Goal: Check status: Check status

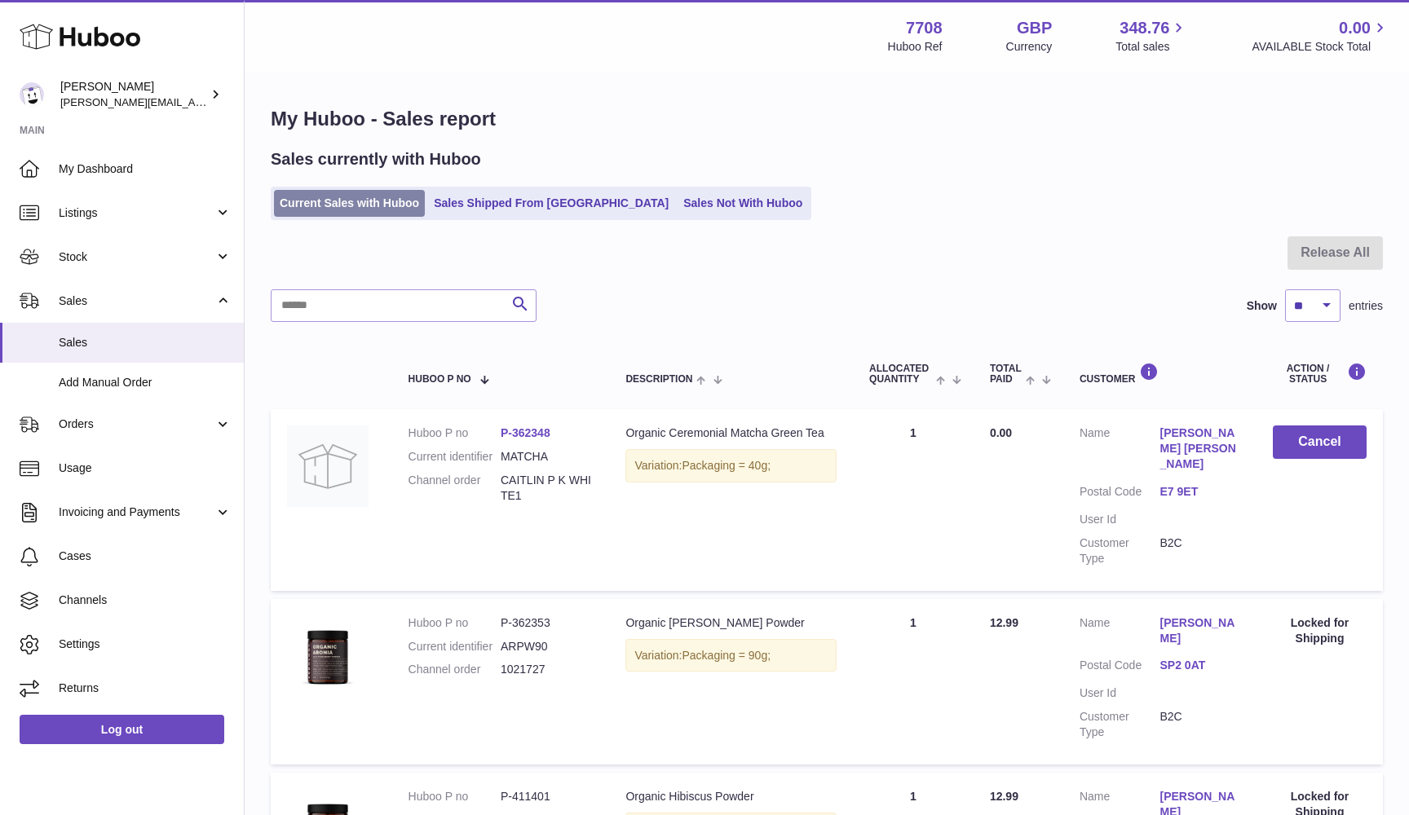
click at [336, 203] on link "Current Sales with Huboo" at bounding box center [349, 203] width 151 height 27
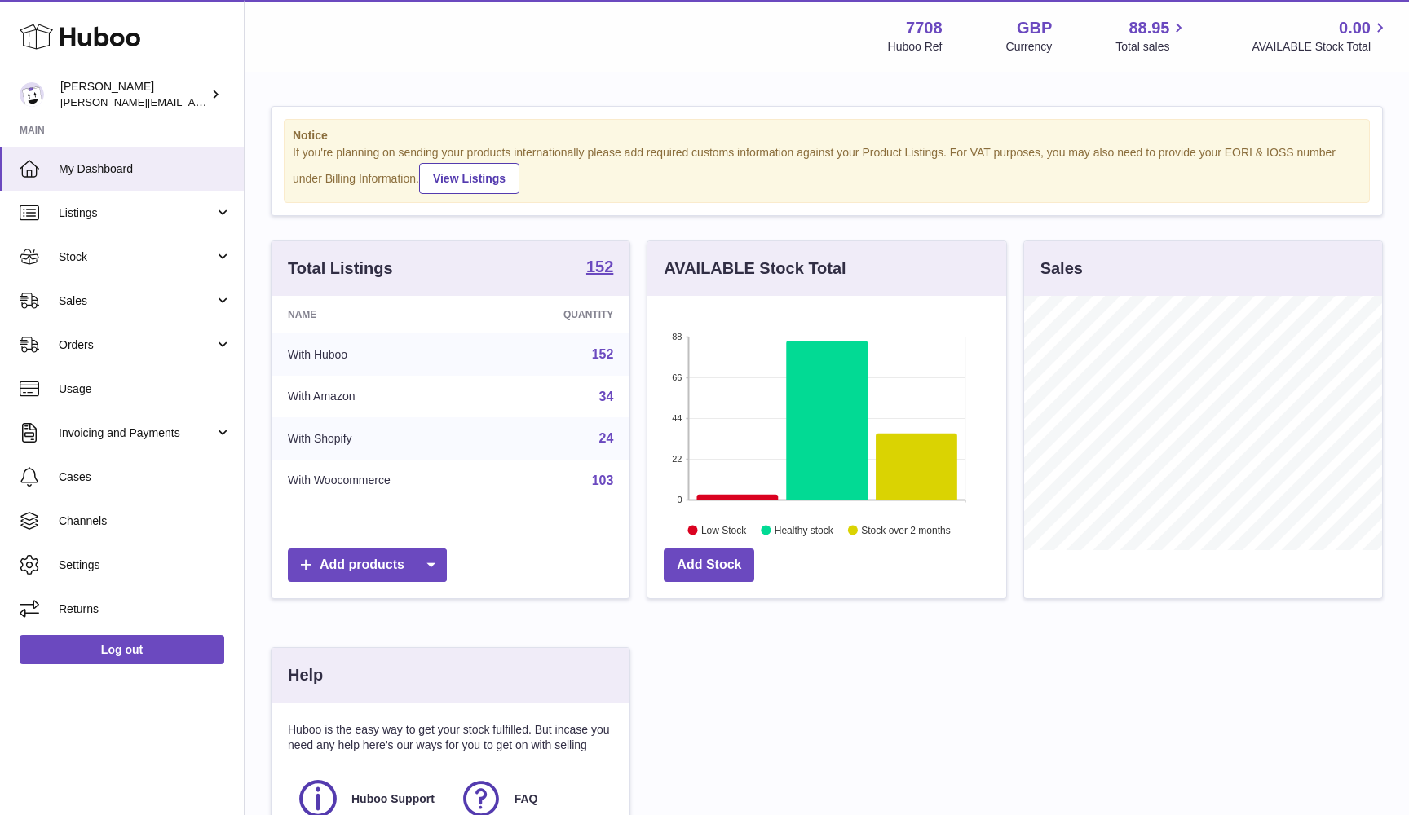
scroll to position [254, 359]
click at [129, 301] on span "Sales" at bounding box center [137, 300] width 156 height 15
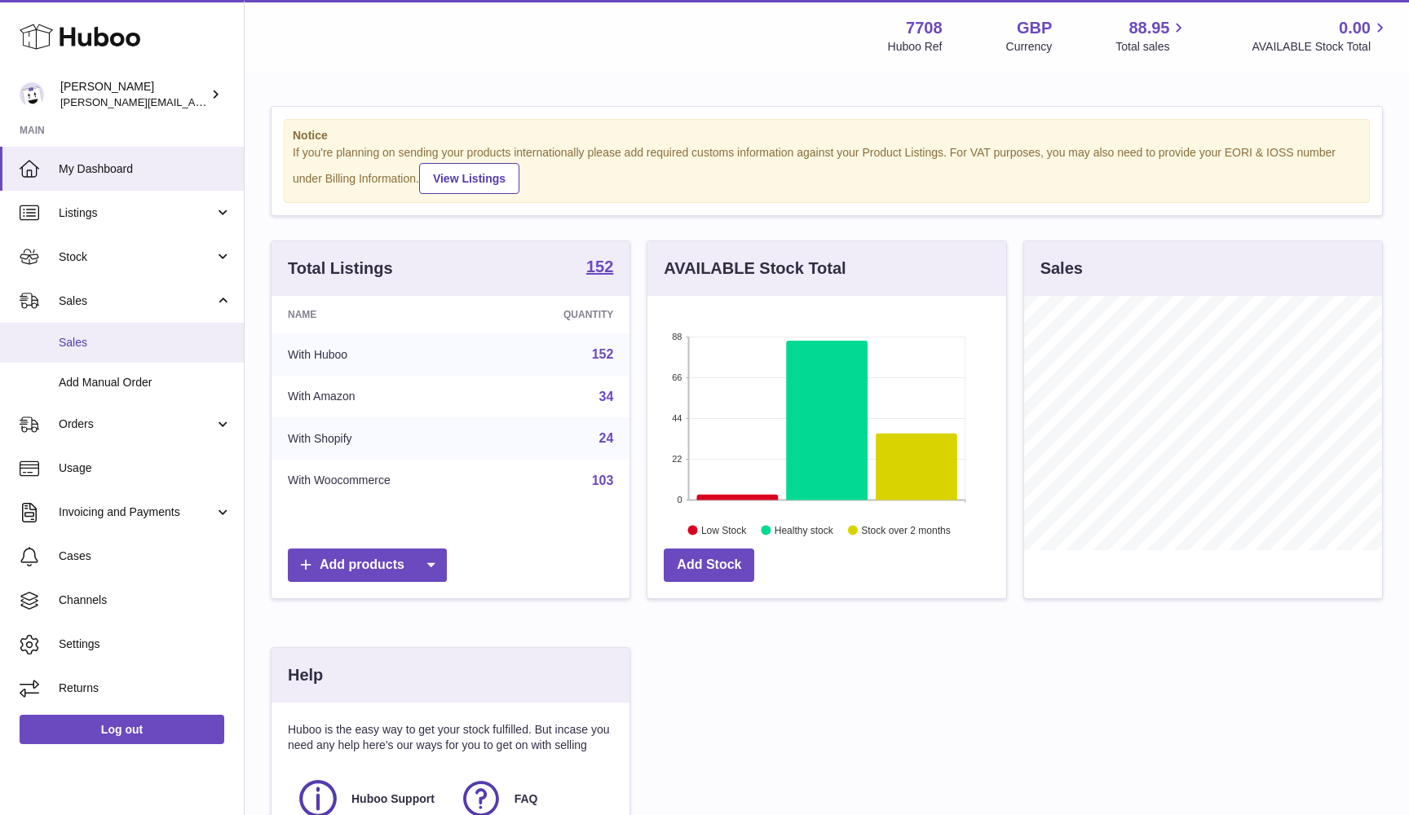
click at [121, 355] on link "Sales" at bounding box center [122, 343] width 244 height 40
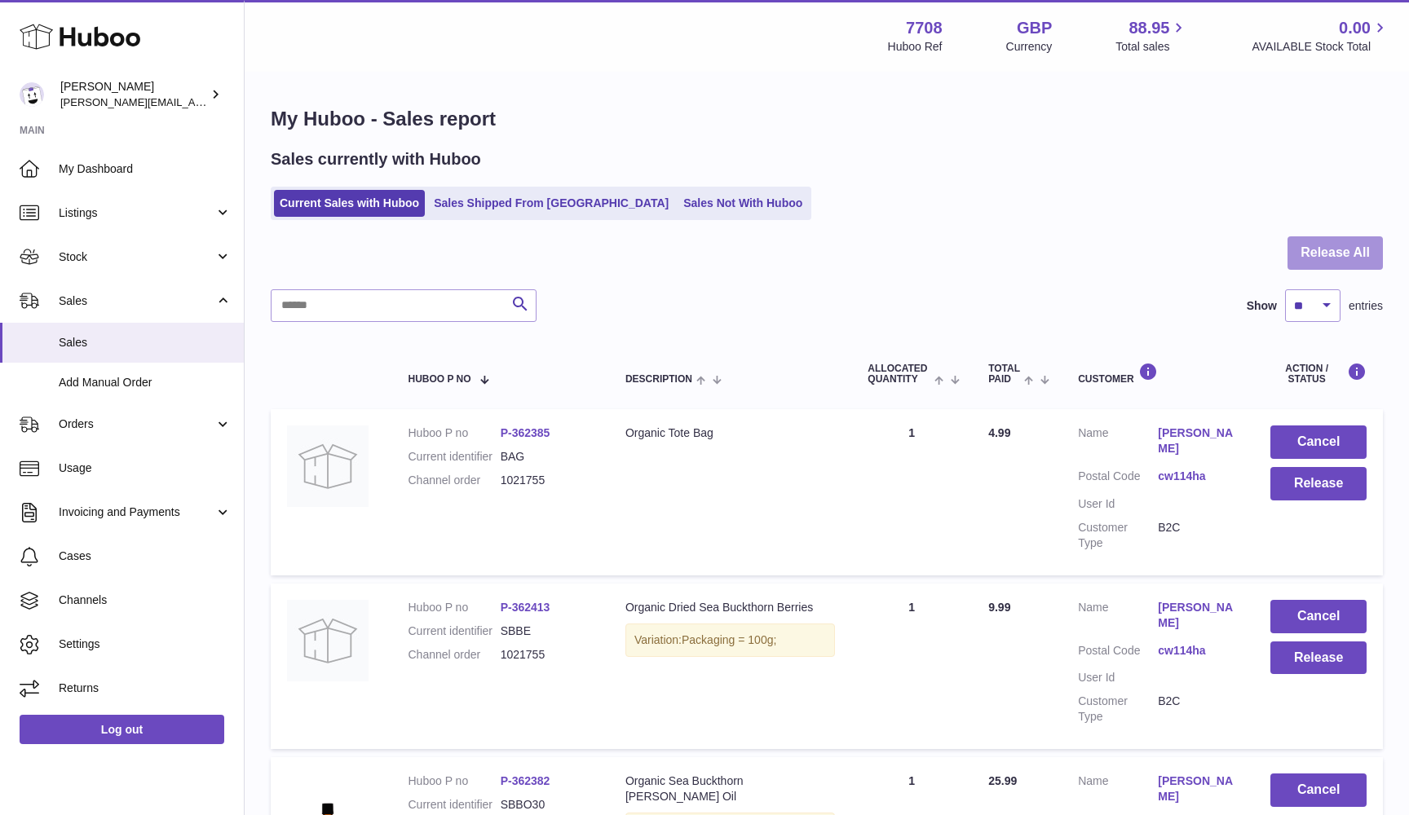
click at [1343, 248] on button "Release All" at bounding box center [1334, 252] width 95 height 33
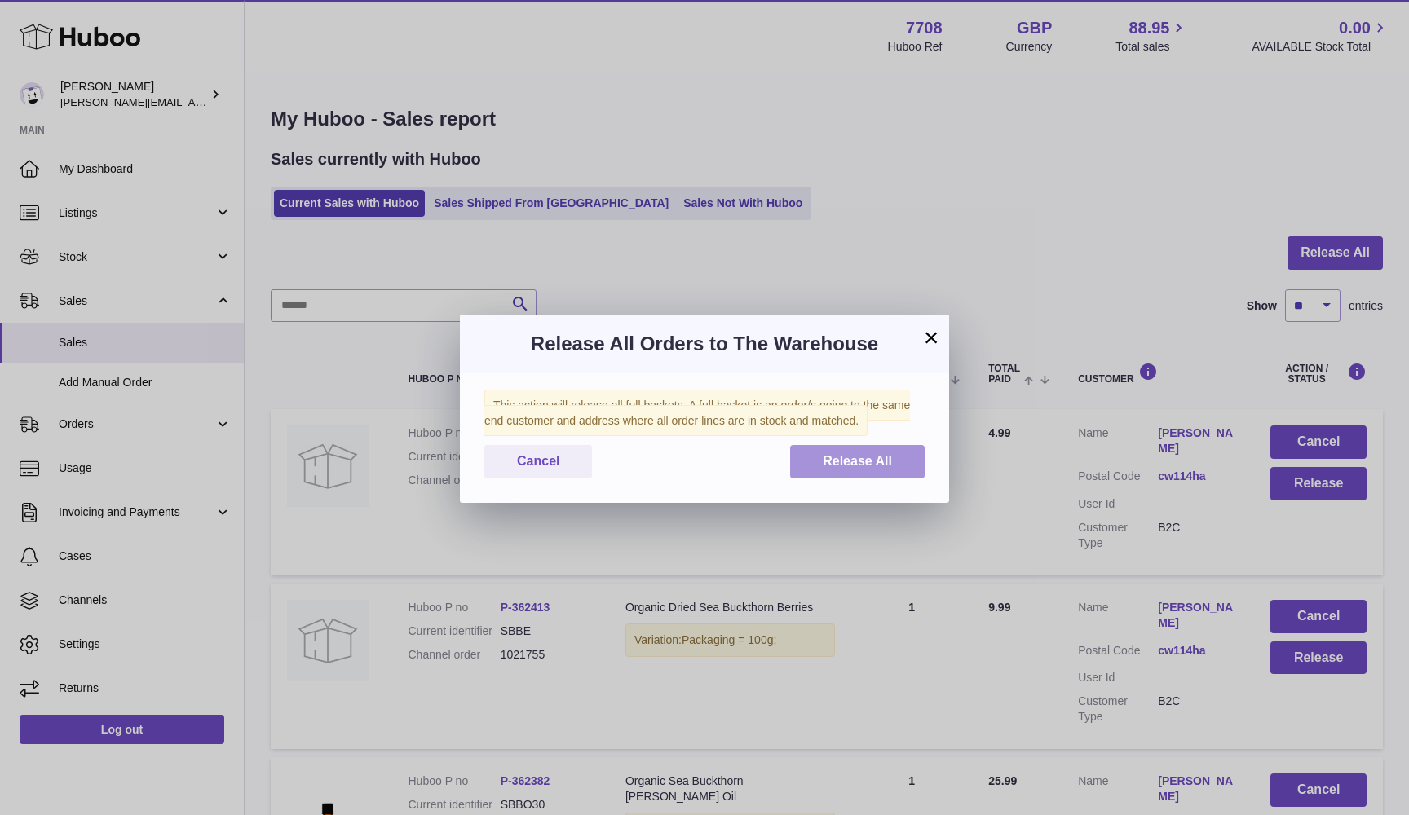
click at [881, 462] on span "Release All" at bounding box center [857, 461] width 69 height 14
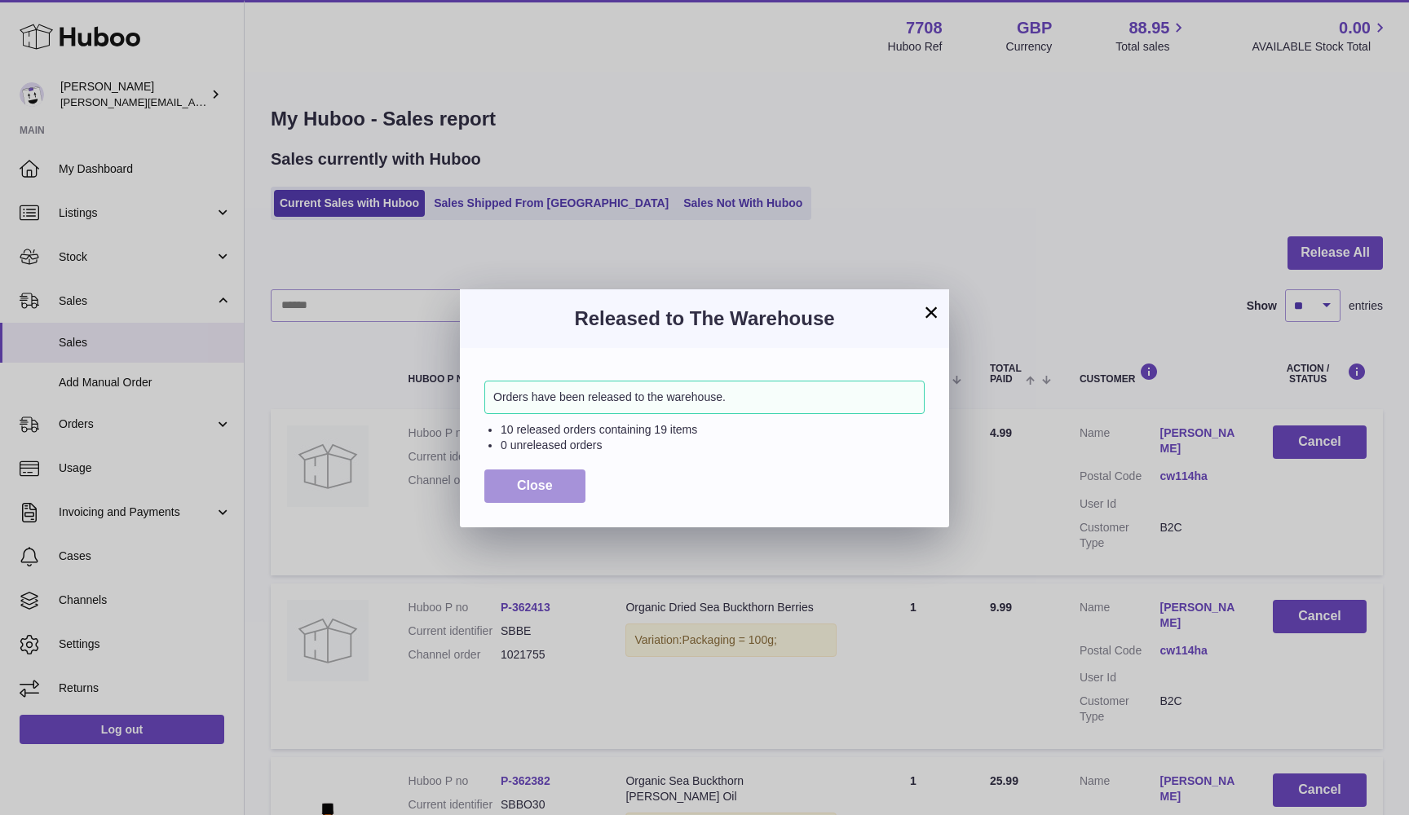
click at [524, 484] on span "Close" at bounding box center [535, 486] width 36 height 14
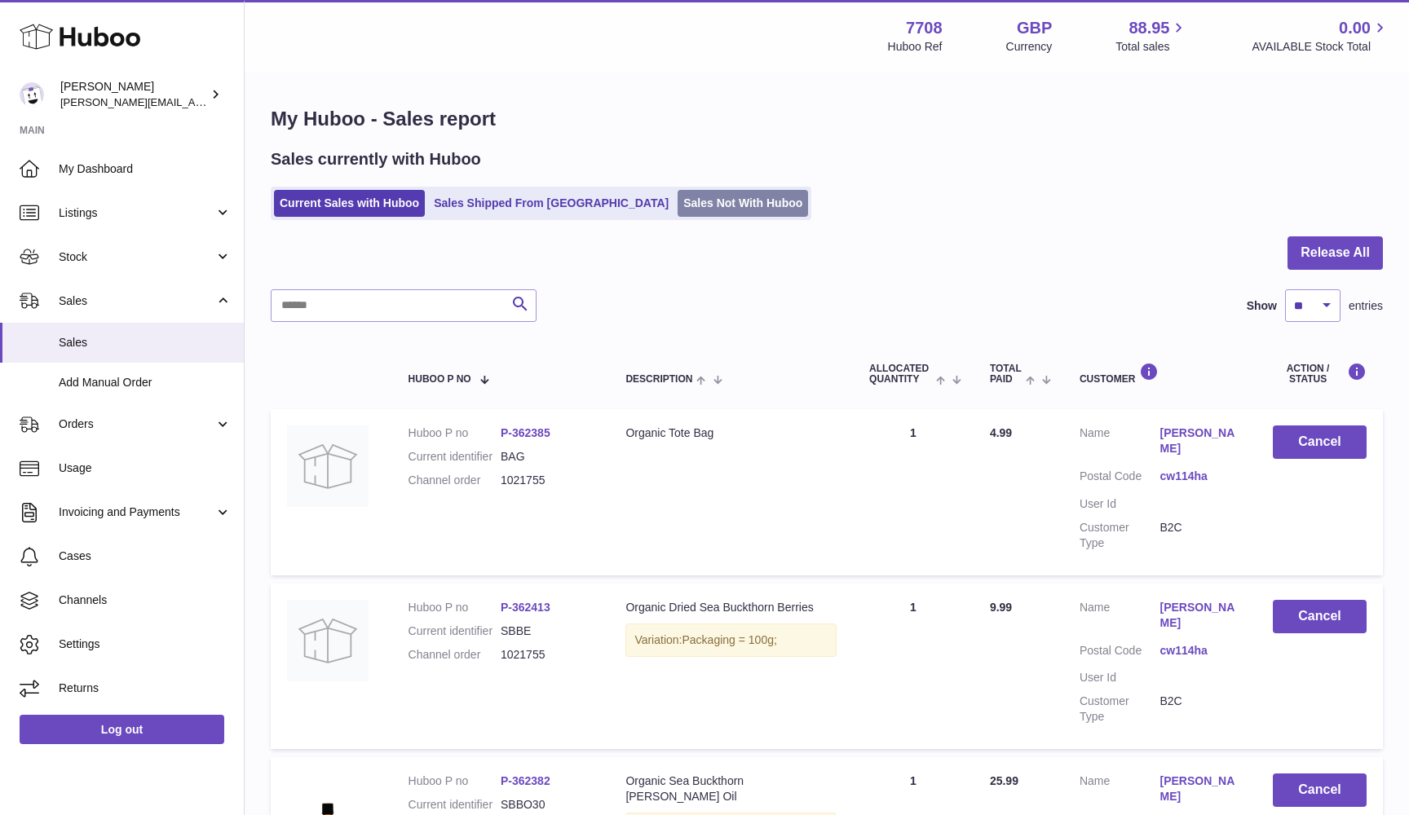
click at [677, 198] on link "Sales Not With Huboo" at bounding box center [742, 203] width 130 height 27
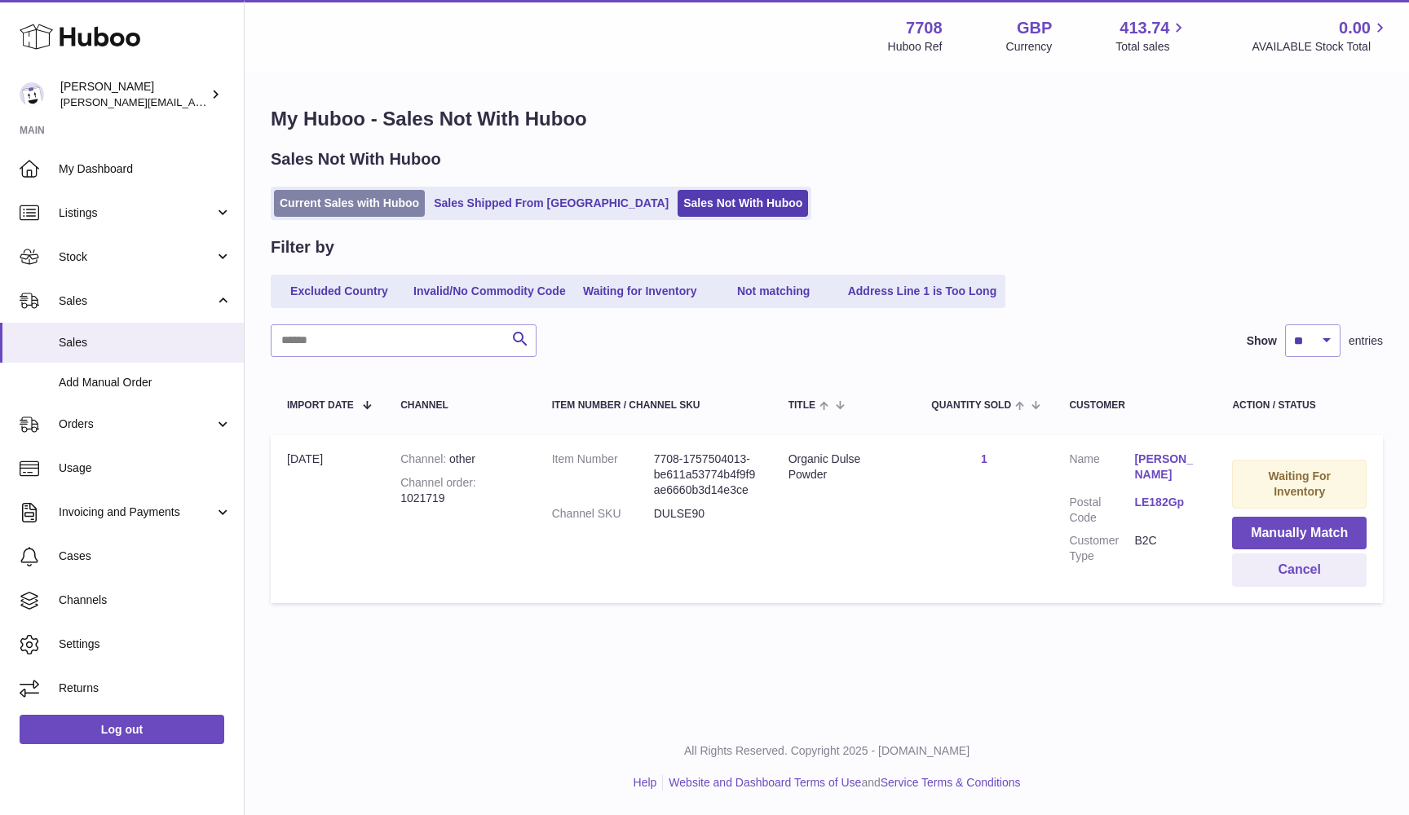
click at [325, 210] on link "Current Sales with Huboo" at bounding box center [349, 203] width 151 height 27
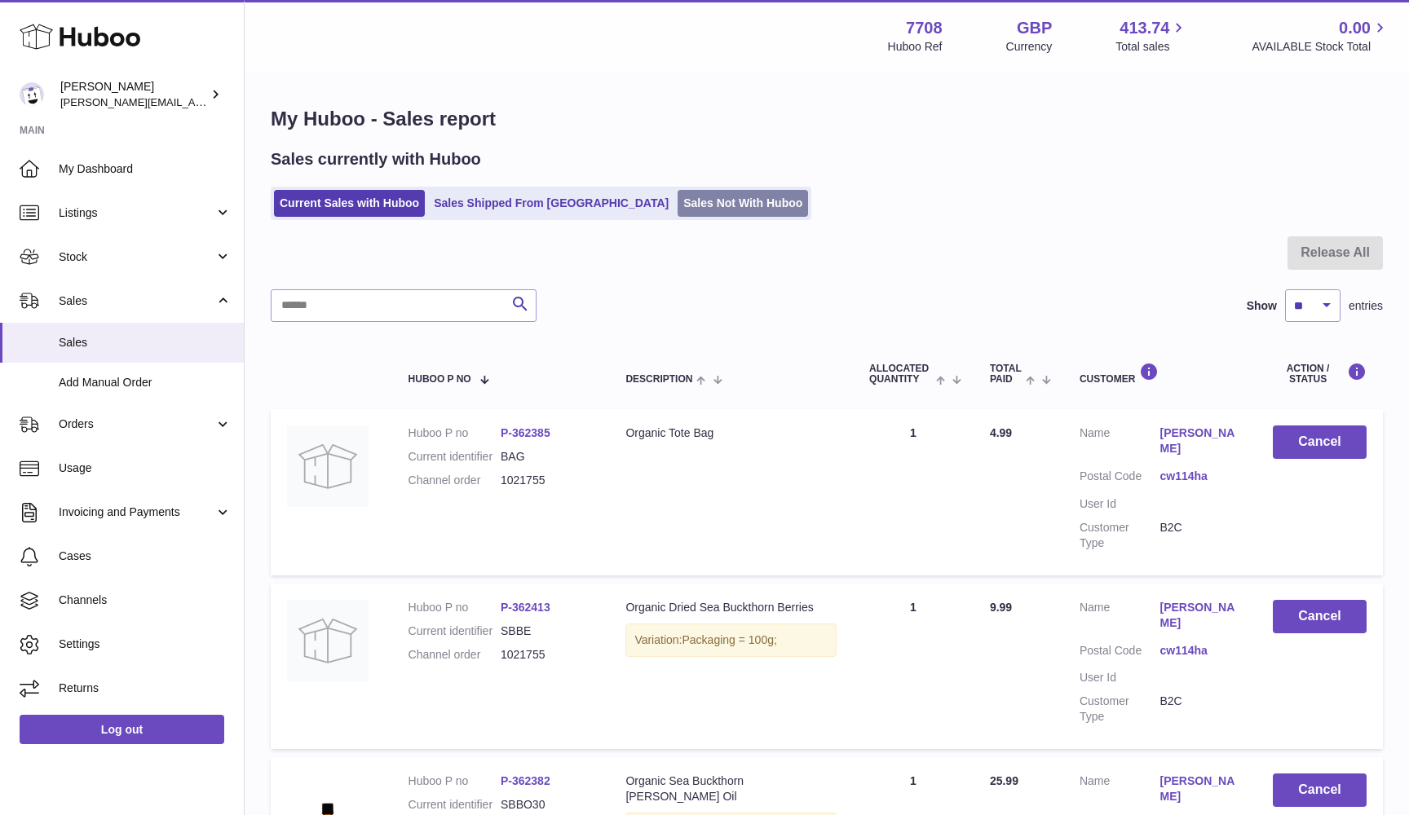
click at [677, 198] on link "Sales Not With Huboo" at bounding box center [742, 203] width 130 height 27
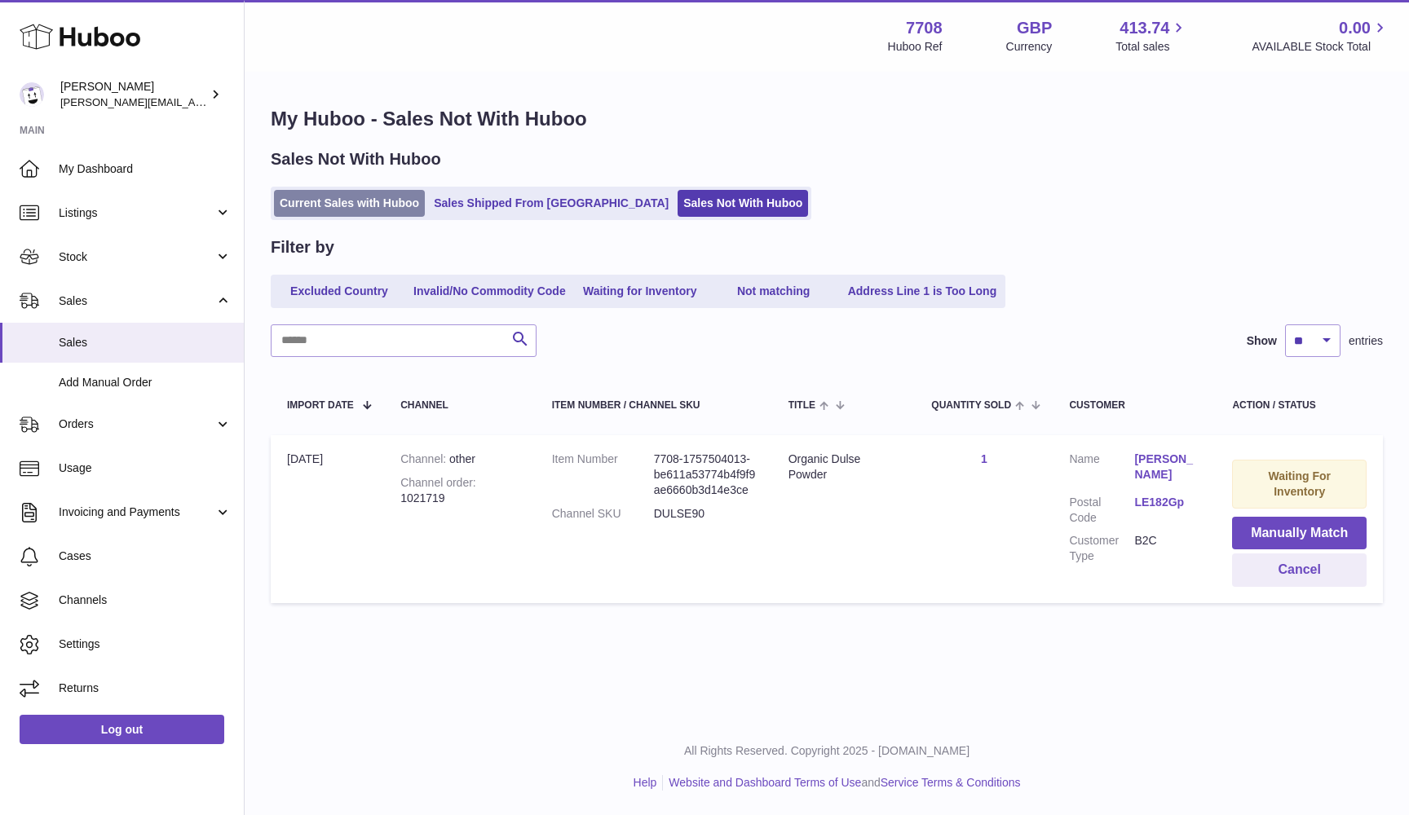
click at [286, 200] on link "Current Sales with Huboo" at bounding box center [349, 203] width 151 height 27
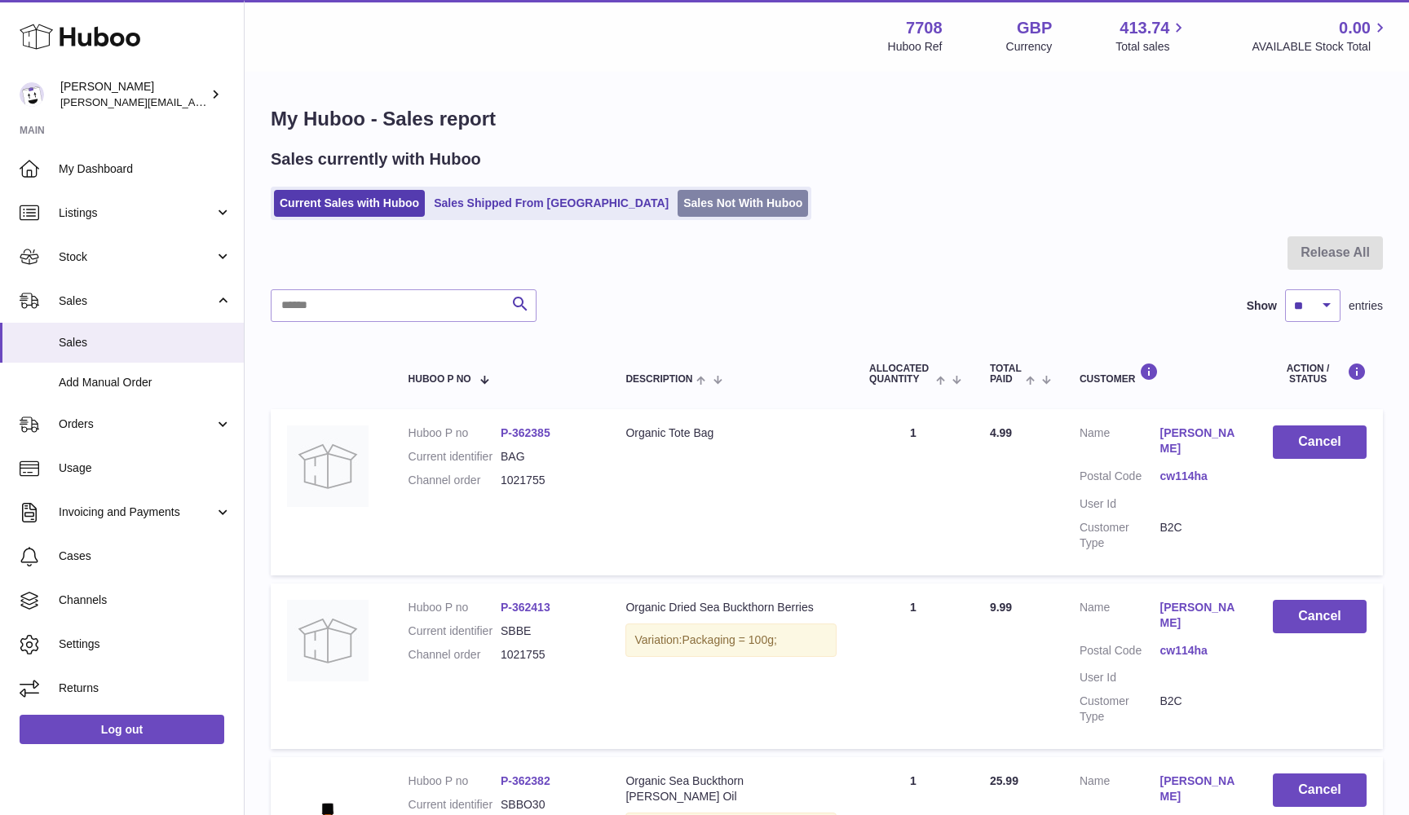
click at [677, 193] on link "Sales Not With Huboo" at bounding box center [742, 203] width 130 height 27
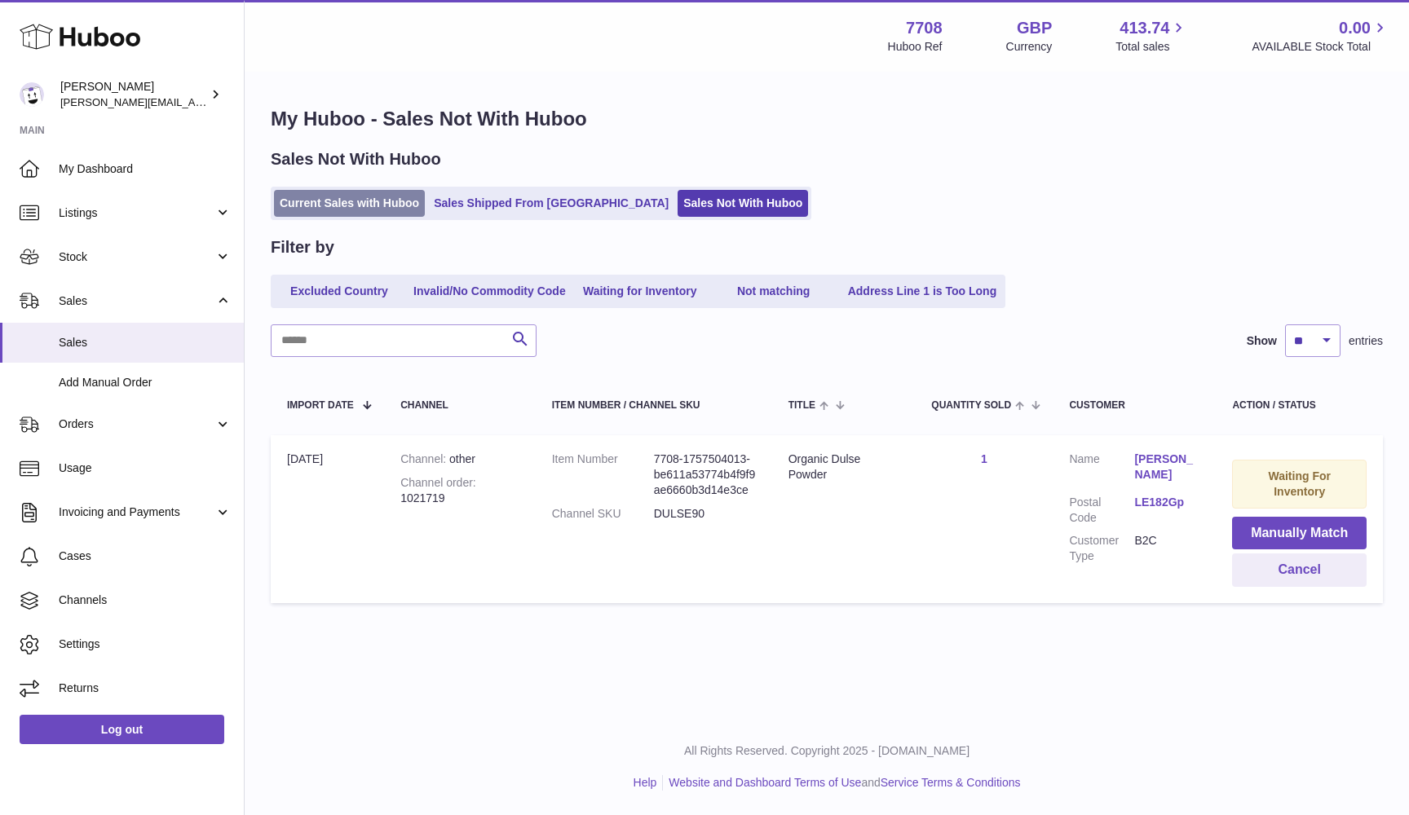
click at [320, 204] on link "Current Sales with Huboo" at bounding box center [349, 203] width 151 height 27
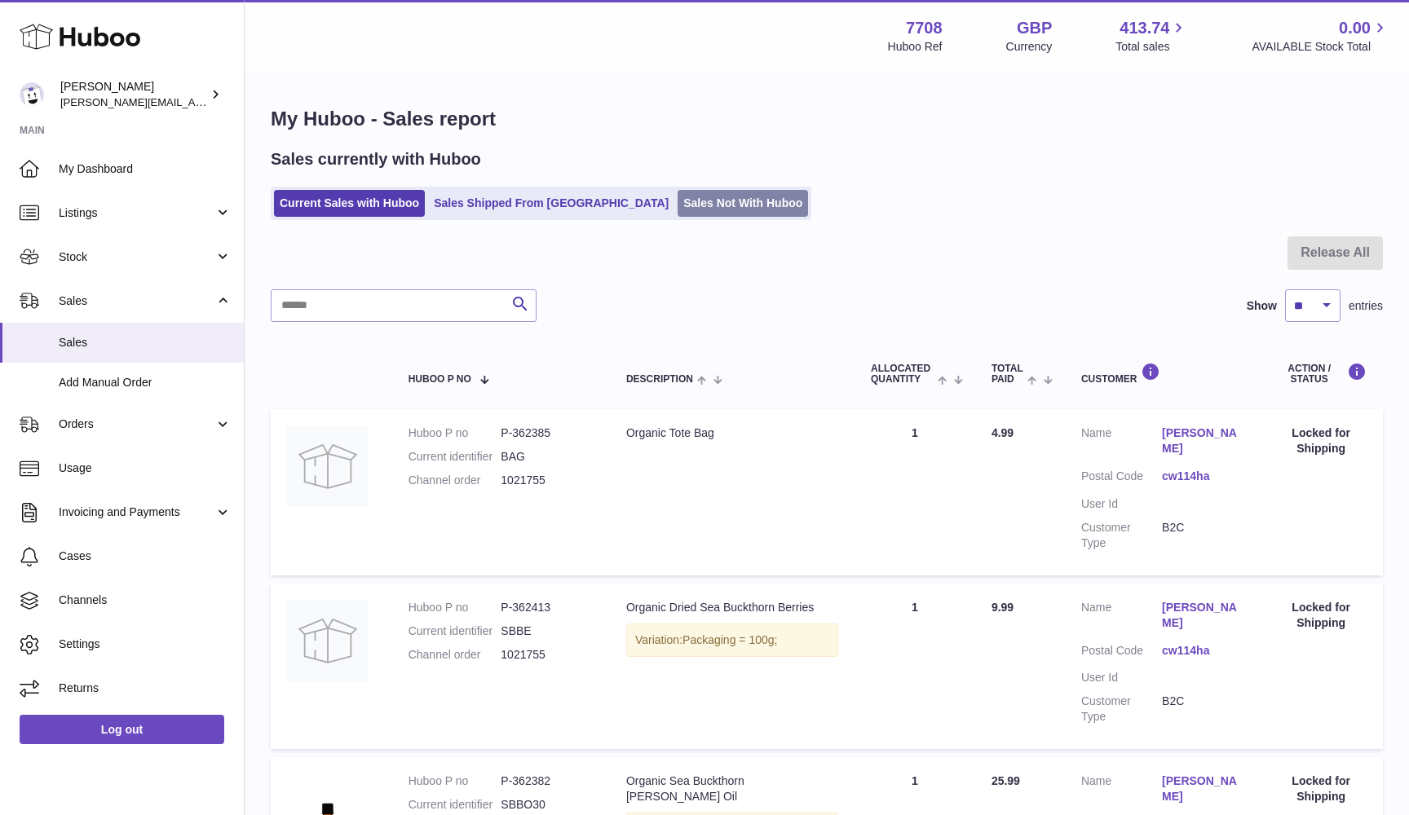
click at [677, 205] on link "Sales Not With Huboo" at bounding box center [742, 203] width 130 height 27
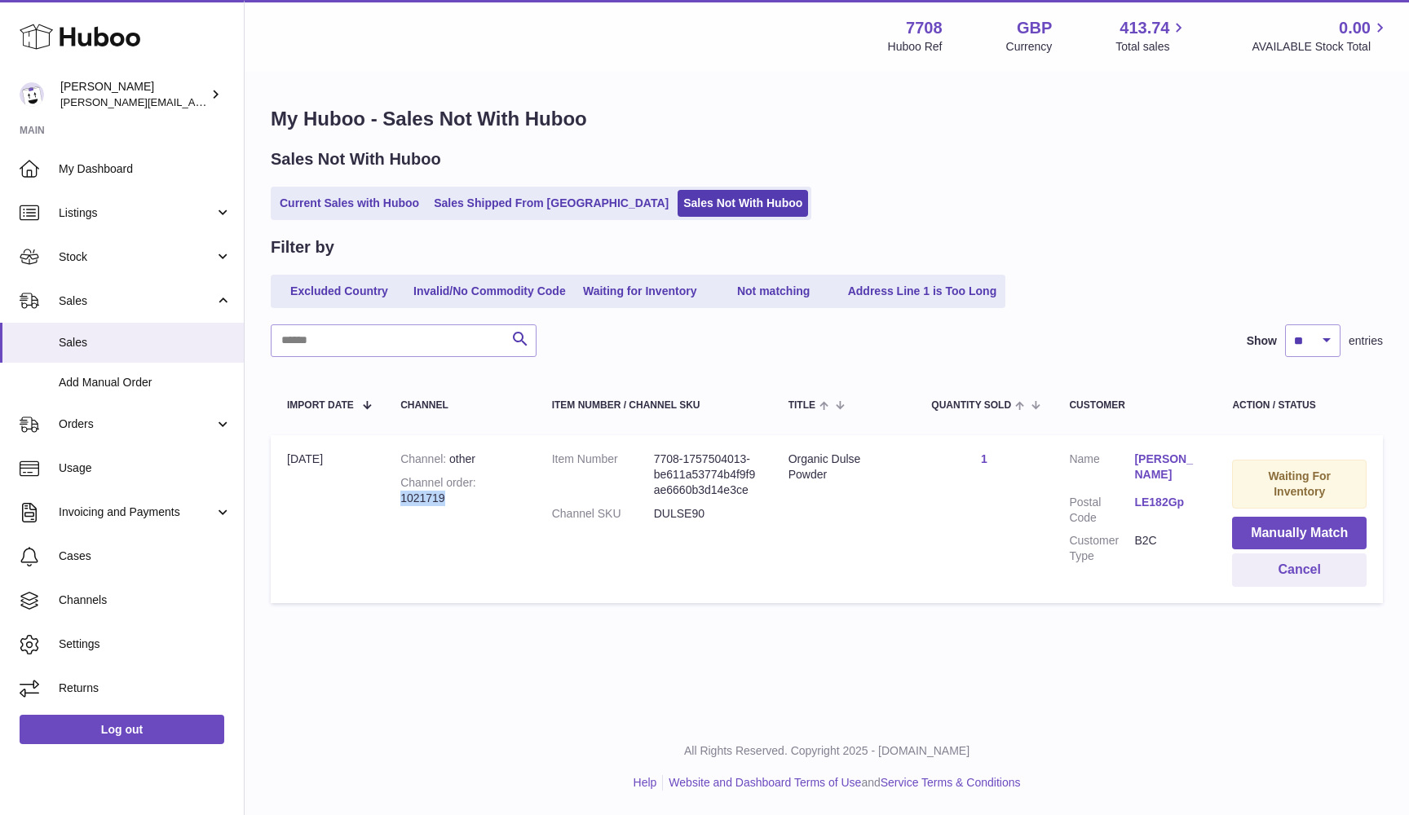
drag, startPoint x: 402, startPoint y: 494, endPoint x: 467, endPoint y: 495, distance: 65.2
click at [466, 495] on div "Channel order 1021719" at bounding box center [459, 490] width 119 height 31
copy div "1021719"
click at [1305, 563] on button "Cancel" at bounding box center [1299, 570] width 135 height 33
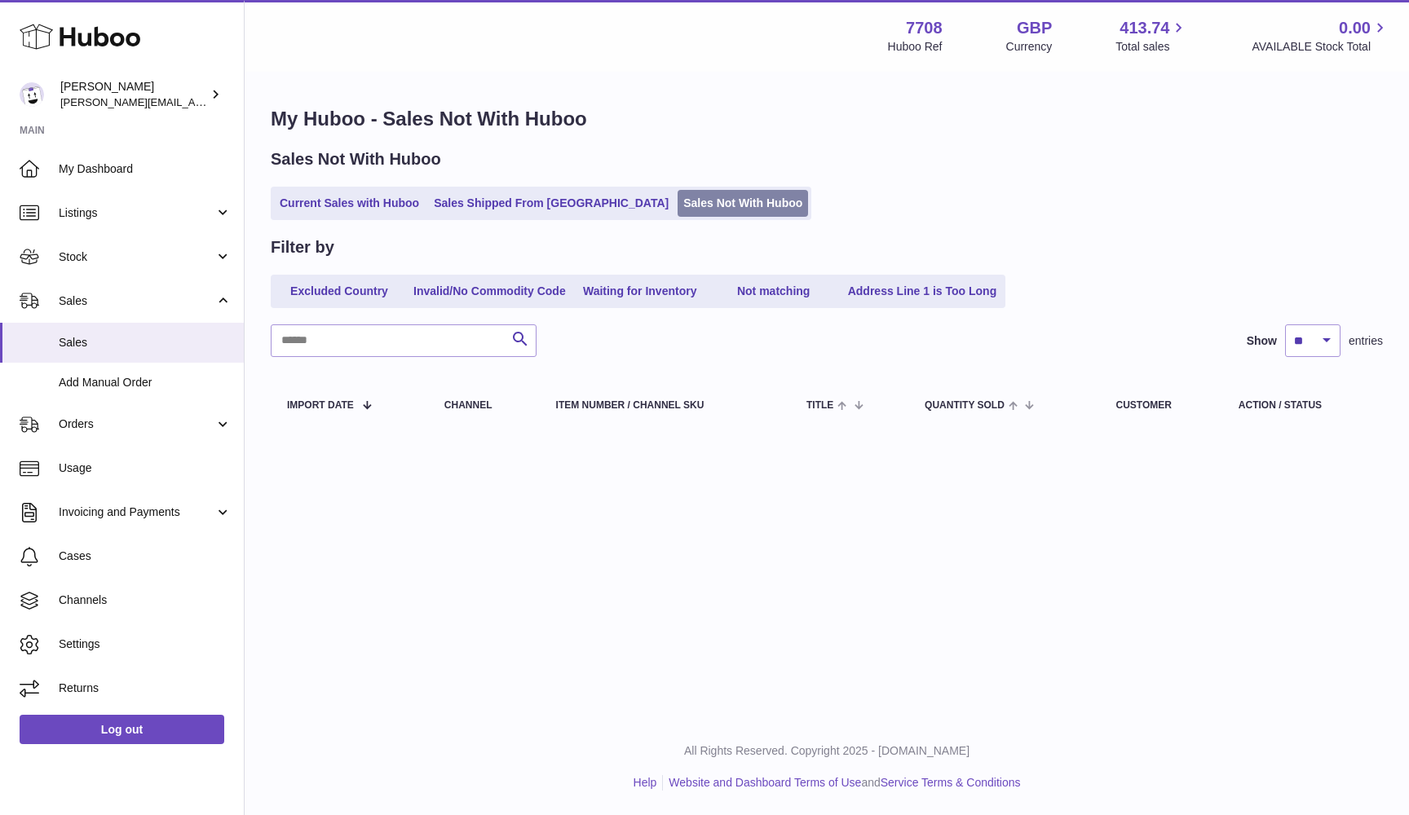
click at [677, 204] on link "Sales Not With Huboo" at bounding box center [742, 203] width 130 height 27
click at [303, 203] on link "Current Sales with Huboo" at bounding box center [349, 203] width 151 height 27
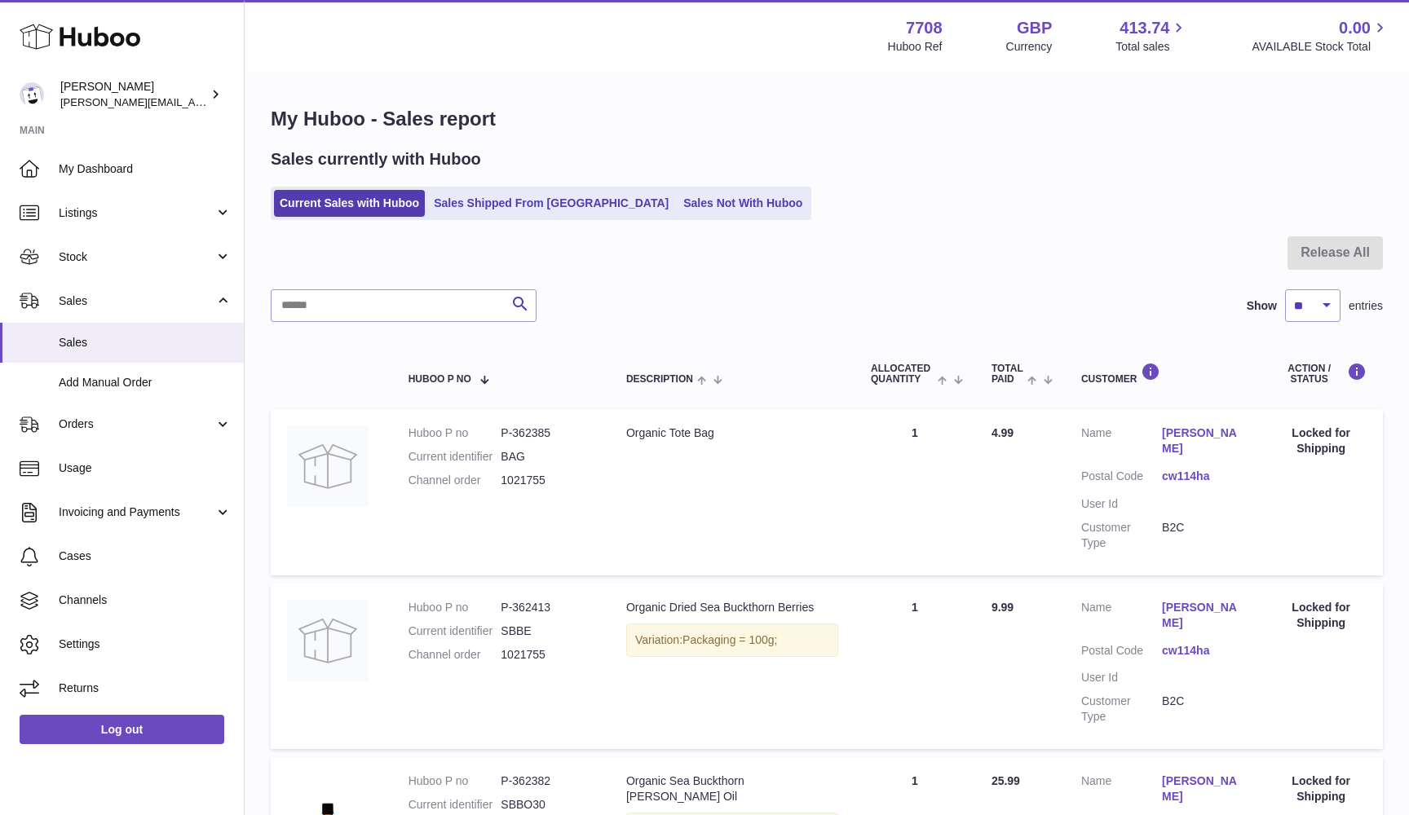
click at [629, 216] on ul "Current Sales with Huboo Sales Shipped From Huboo Sales Not With Huboo" at bounding box center [541, 203] width 540 height 33
click at [677, 204] on link "Sales Not With Huboo" at bounding box center [742, 203] width 130 height 27
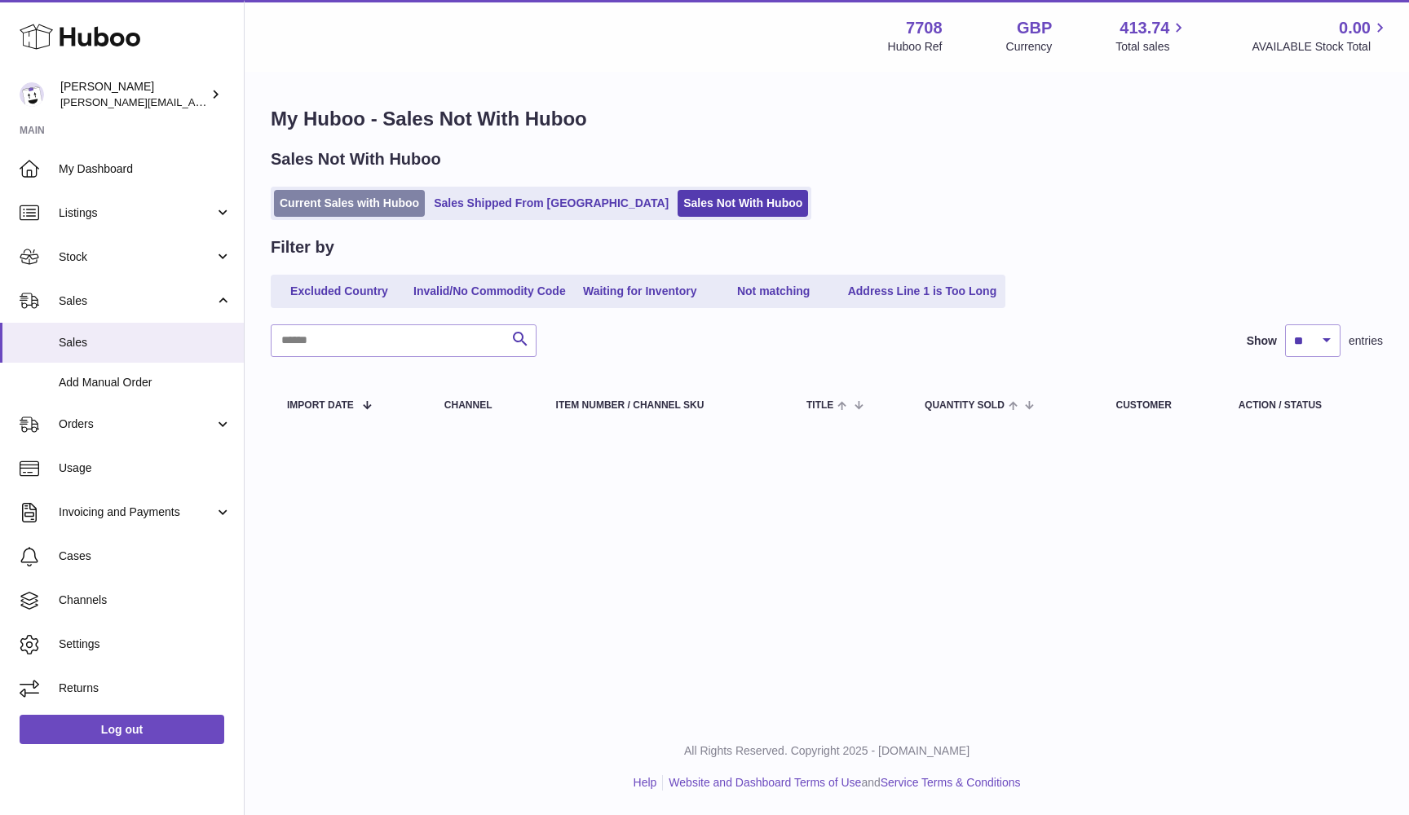
click at [331, 205] on link "Current Sales with Huboo" at bounding box center [349, 203] width 151 height 27
